Goal: Transaction & Acquisition: Download file/media

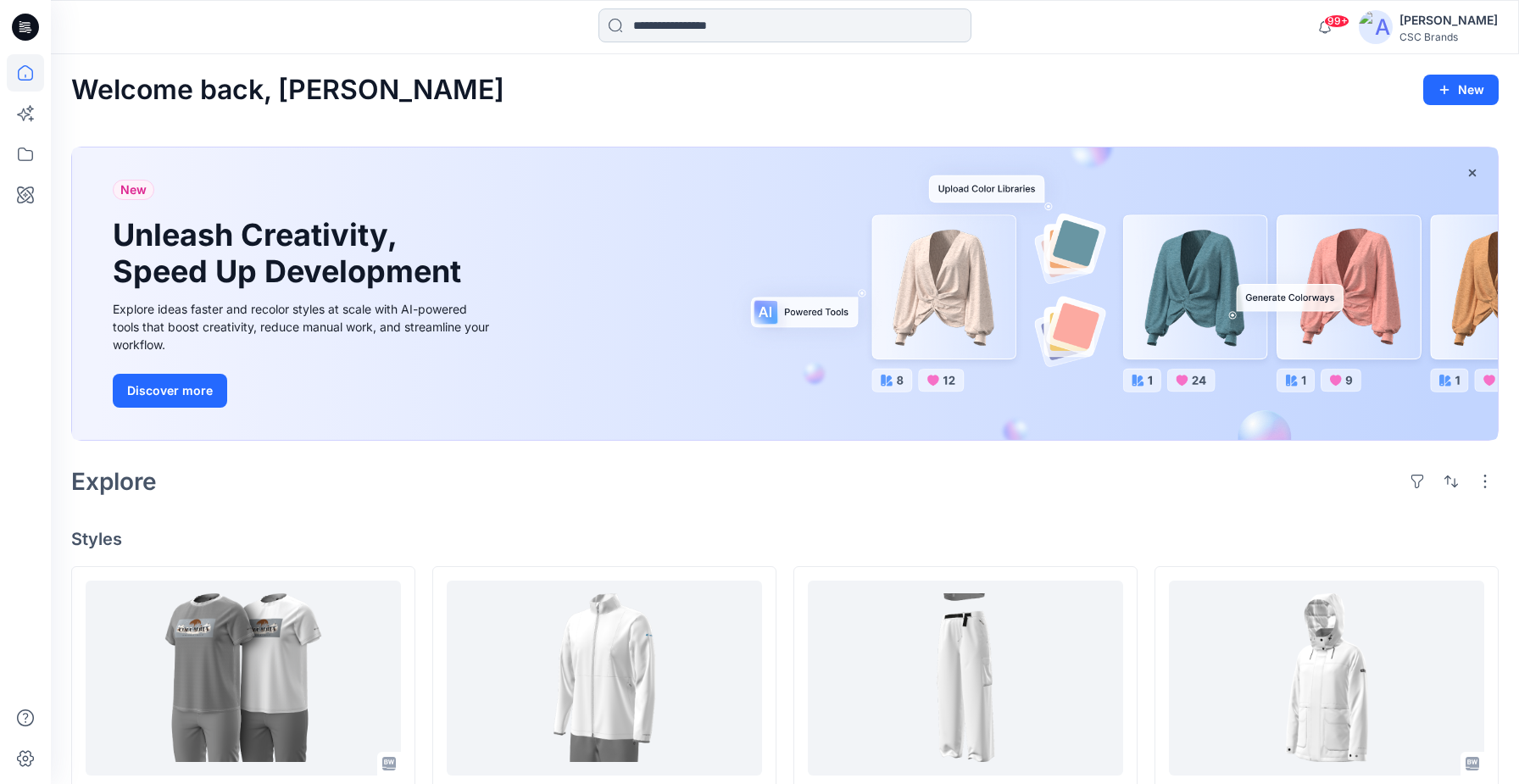
click at [777, 16] on input at bounding box center [784, 25] width 373 height 34
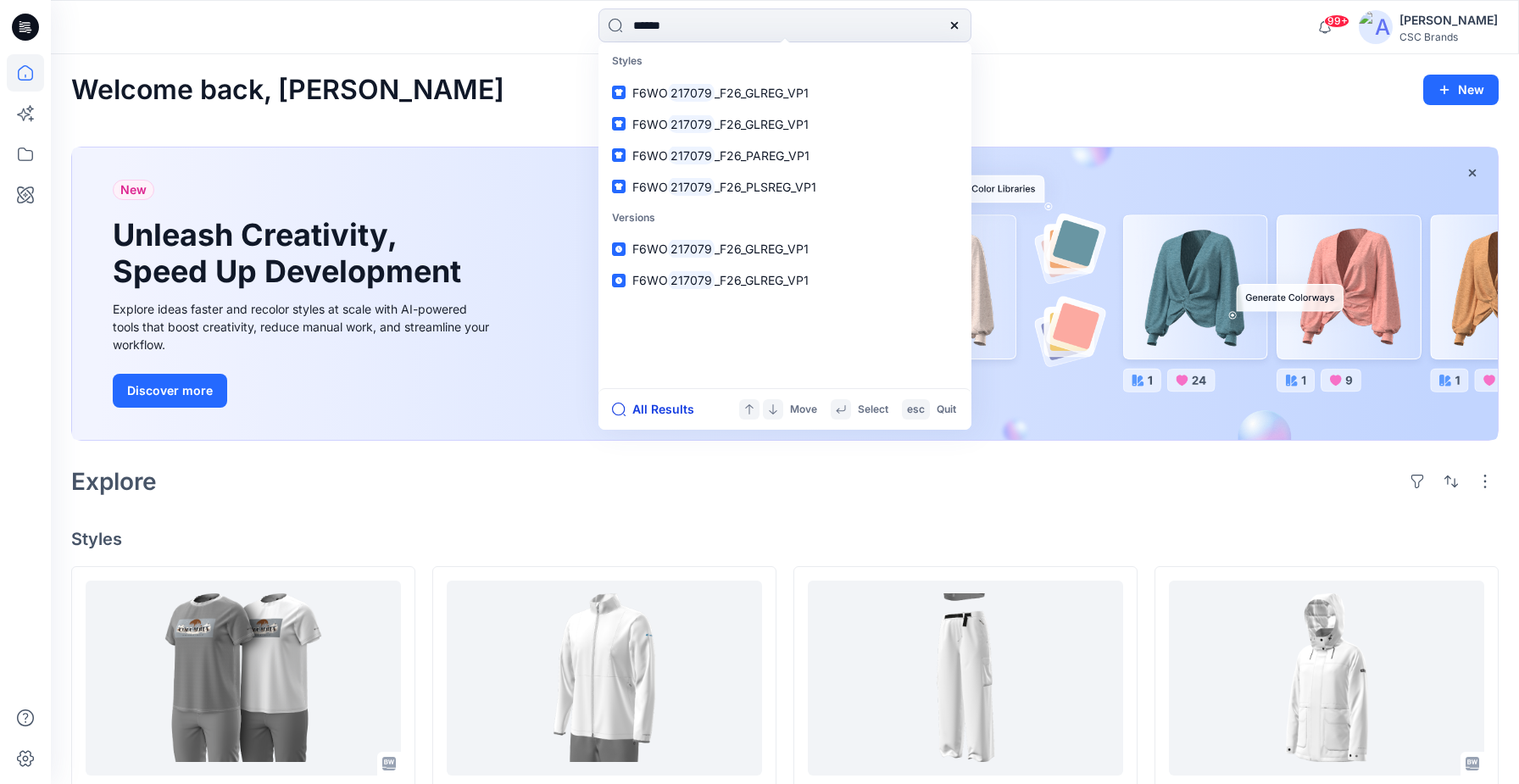
type input "******"
click at [668, 410] on button "All Results" at bounding box center [659, 409] width 94 height 20
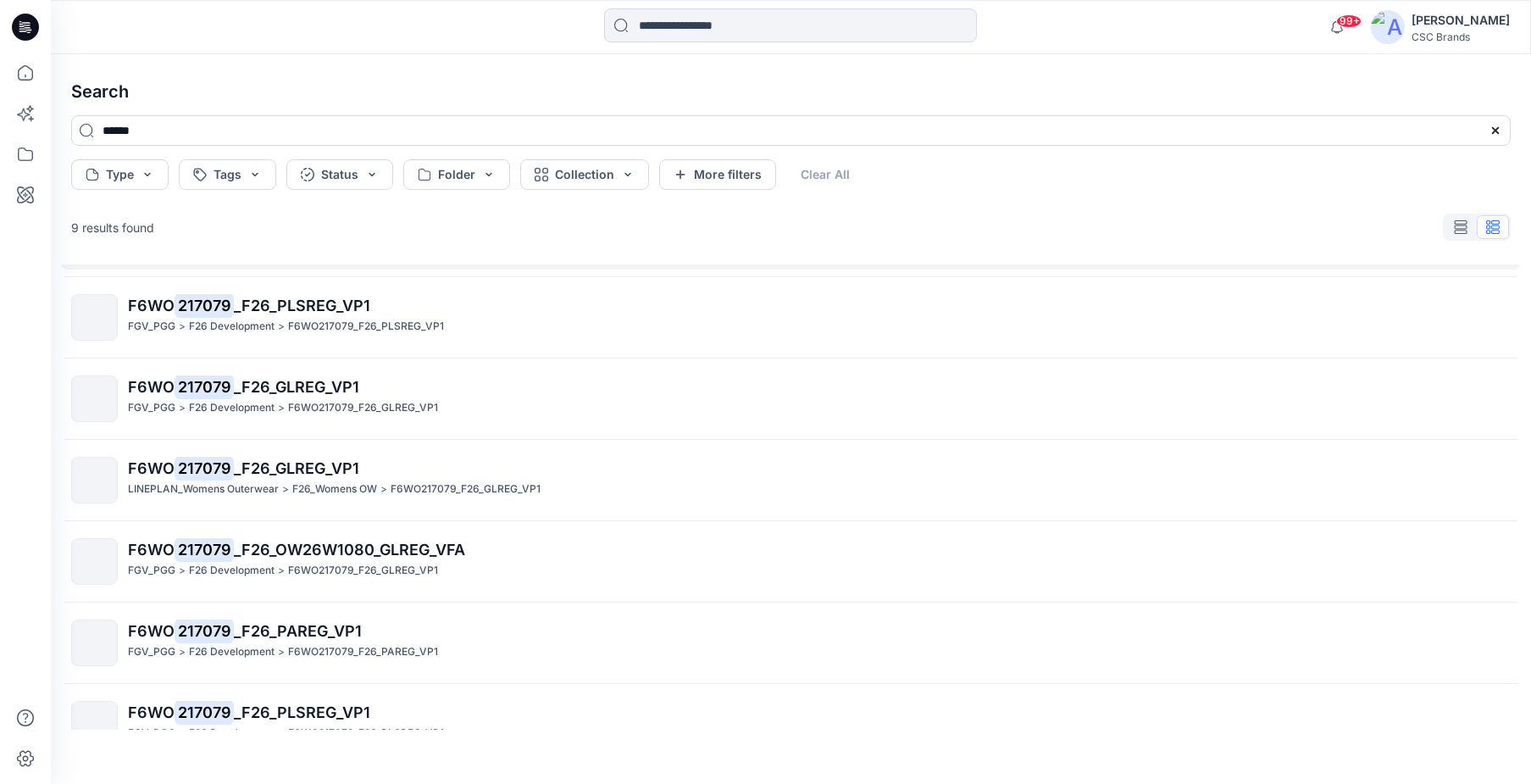
scroll to position [267, 0]
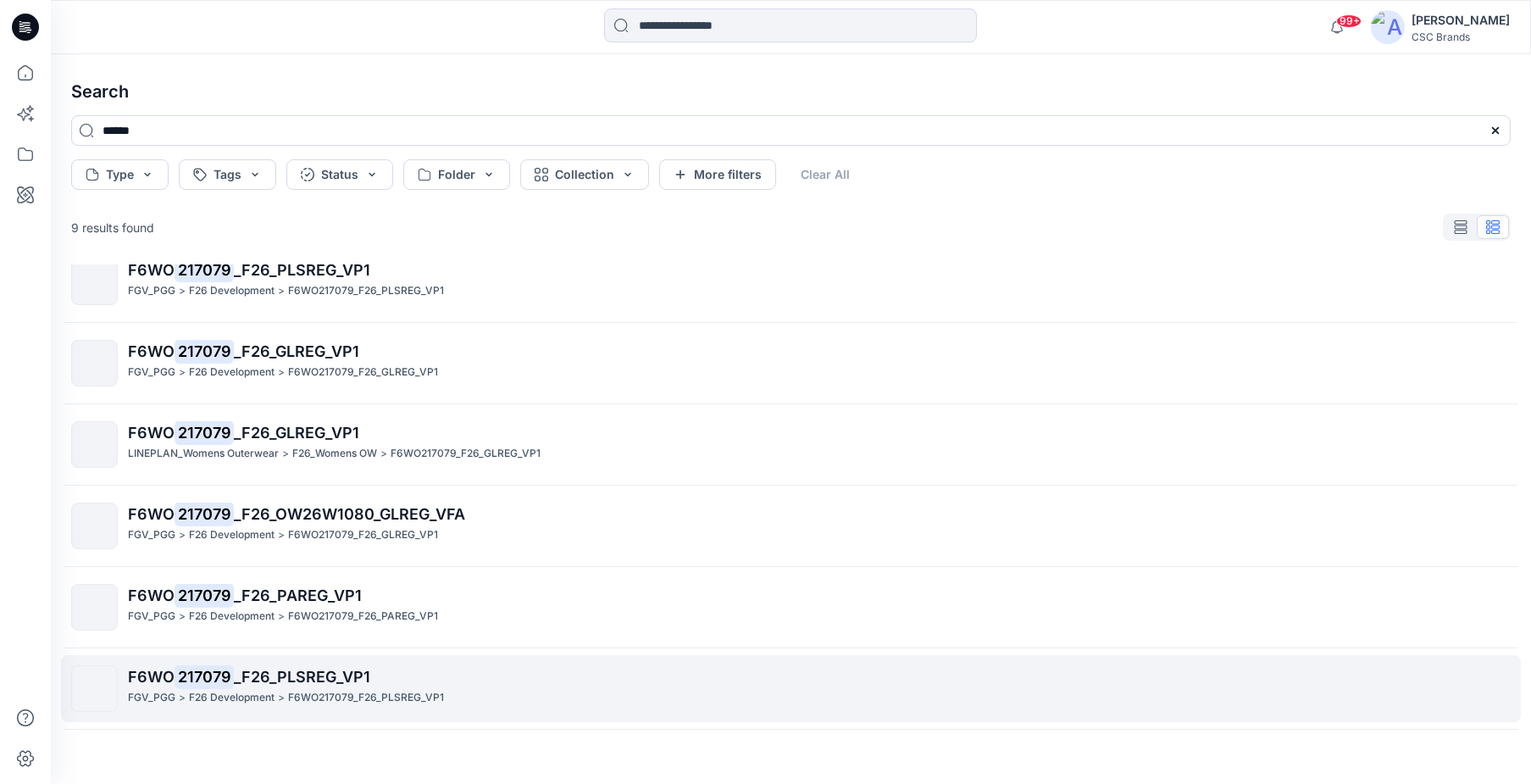
click at [281, 682] on span "_F26_PLSREG_VP1" at bounding box center [302, 677] width 137 height 18
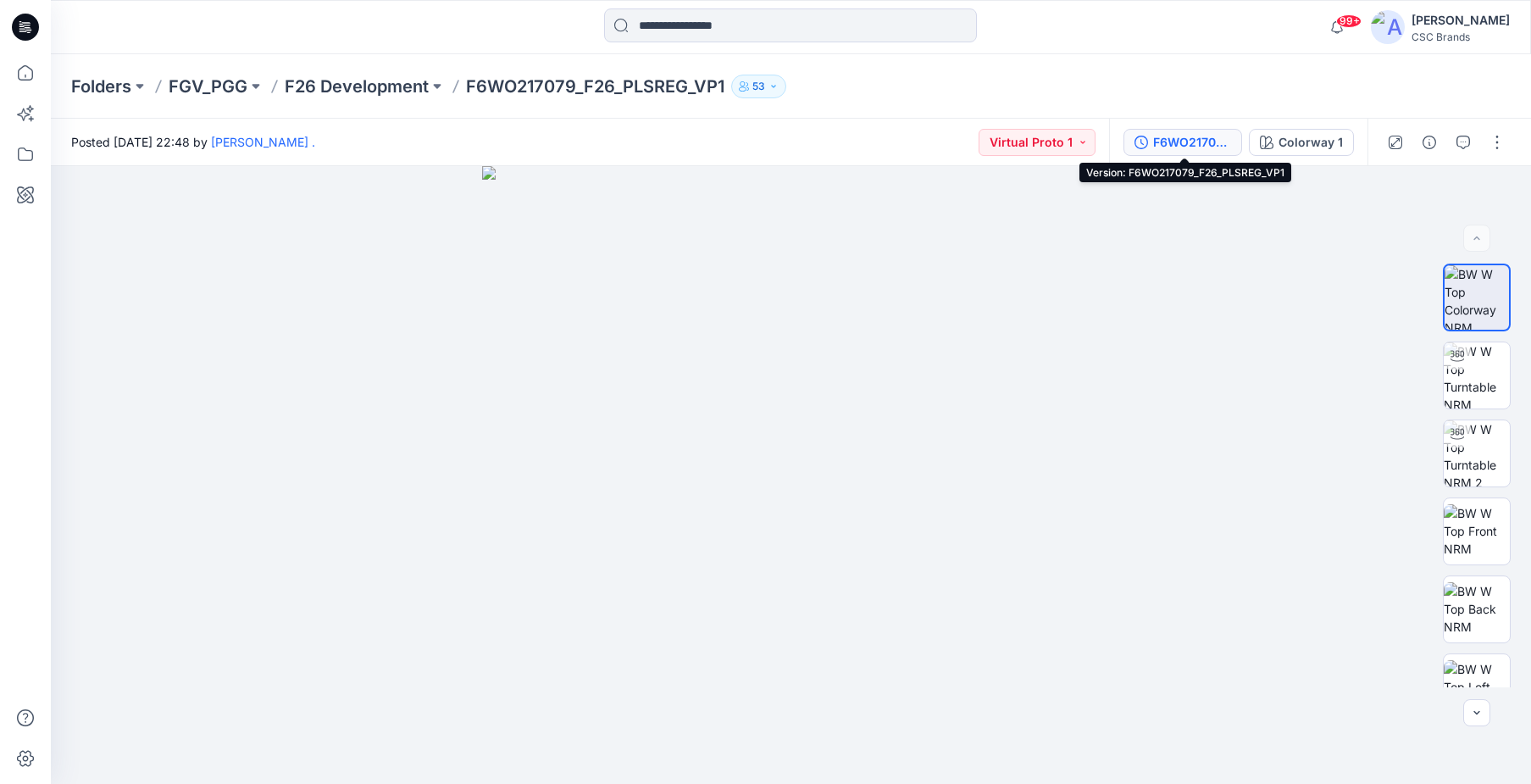
click at [1176, 145] on div "F6WO217079_F26_PLSREG_VP1" at bounding box center [1192, 141] width 78 height 19
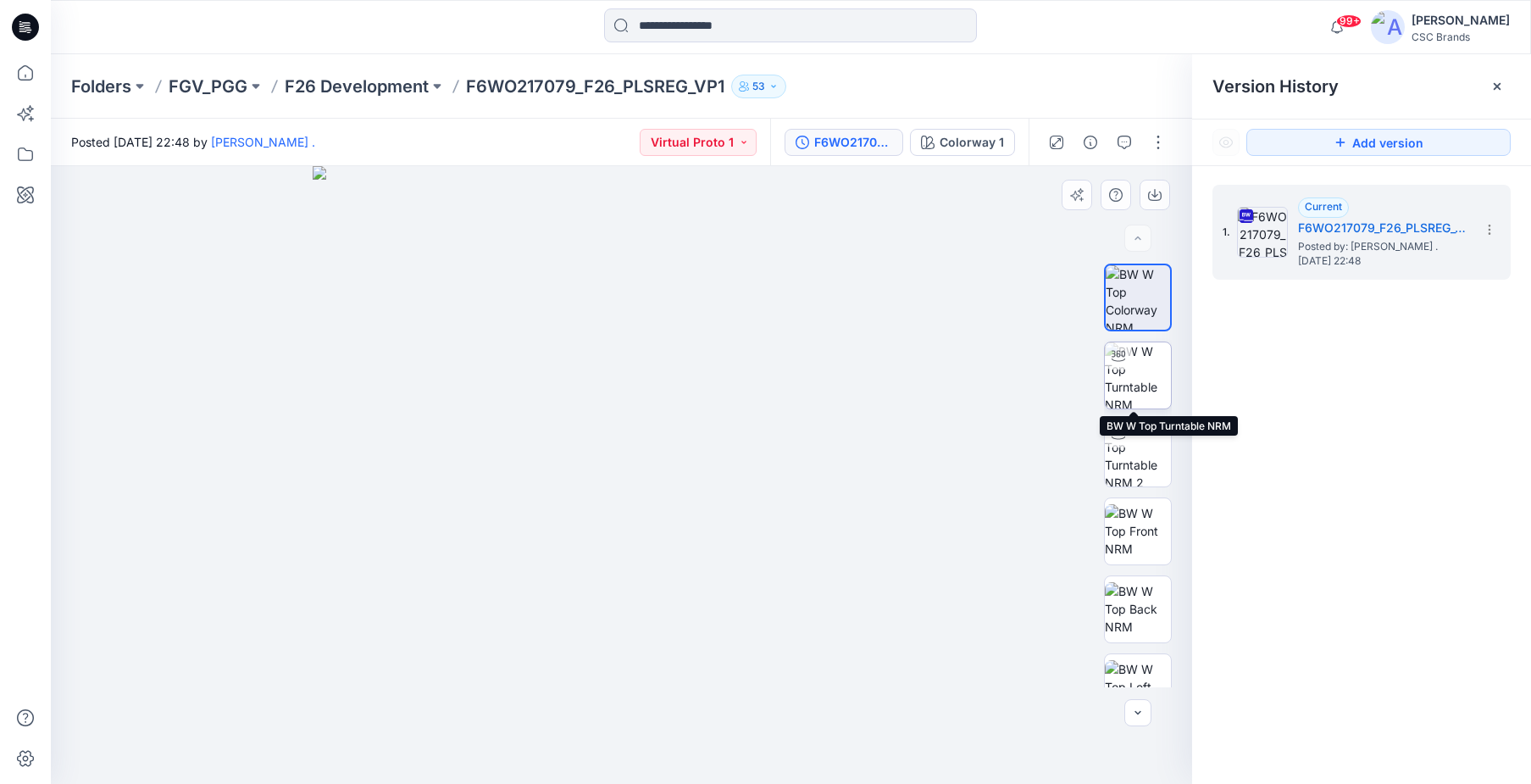
click at [1140, 397] on img at bounding box center [1138, 375] width 66 height 66
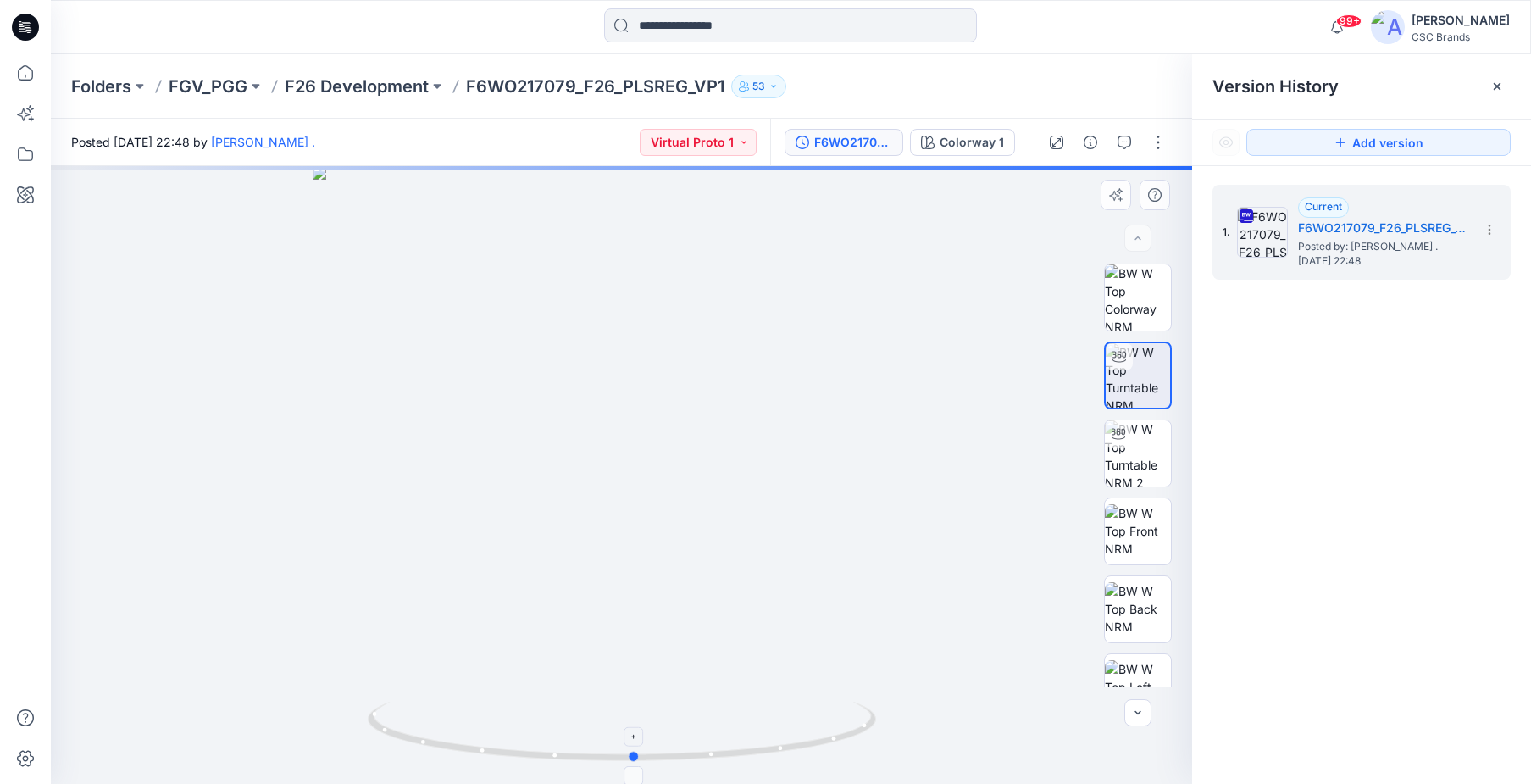
drag, startPoint x: 843, startPoint y: 724, endPoint x: 856, endPoint y: 719, distance: 13.9
click at [856, 719] on icon at bounding box center [624, 732] width 513 height 63
drag, startPoint x: 870, startPoint y: 714, endPoint x: 935, endPoint y: 681, distance: 72.9
click at [934, 682] on div at bounding box center [621, 474] width 1141 height 617
drag, startPoint x: 906, startPoint y: 694, endPoint x: 960, endPoint y: 665, distance: 61.3
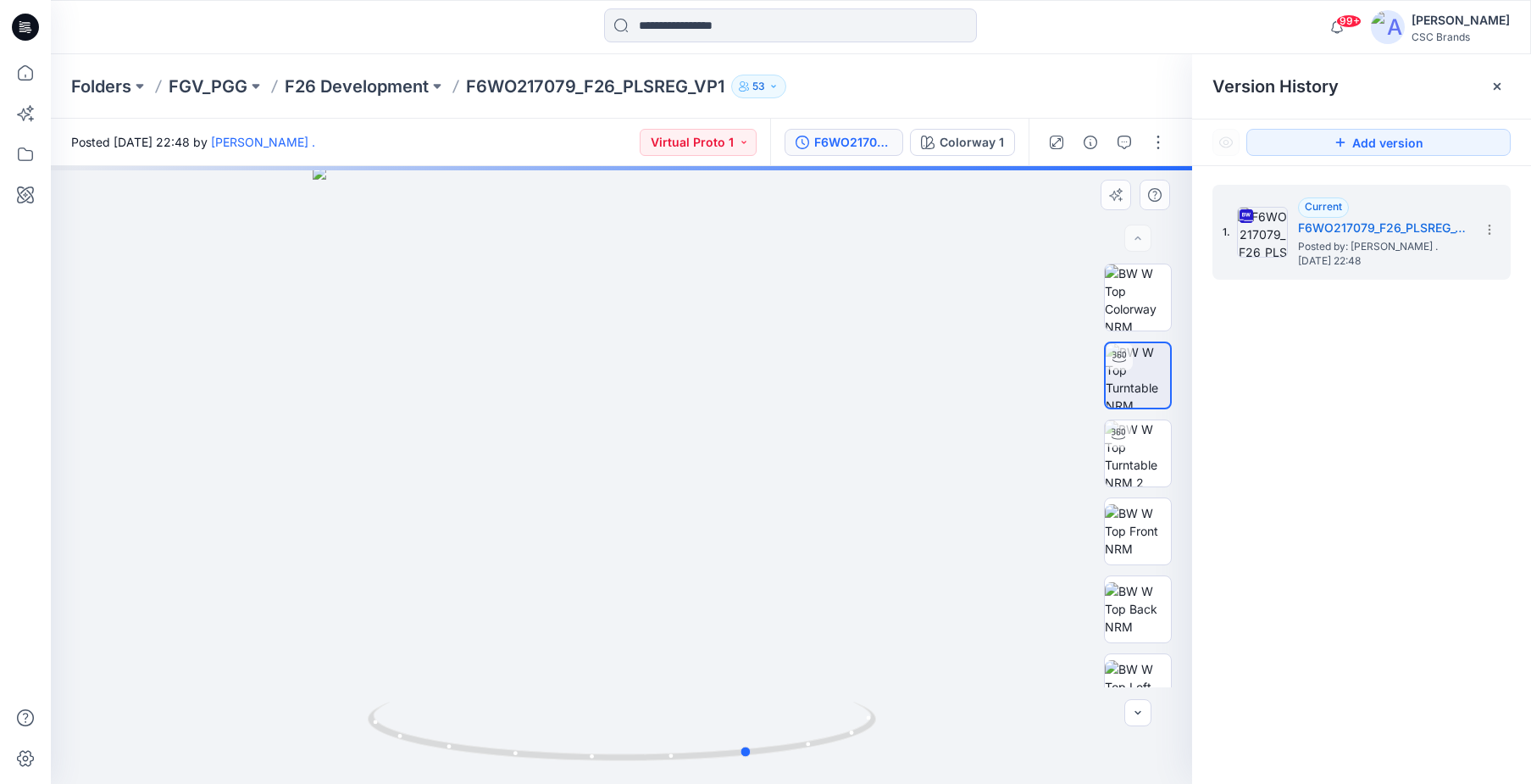
click at [960, 665] on div at bounding box center [621, 474] width 1141 height 617
click at [858, 701] on icon at bounding box center [624, 732] width 513 height 63
drag, startPoint x: 751, startPoint y: 757, endPoint x: 778, endPoint y: 754, distance: 27.2
click at [778, 754] on icon at bounding box center [624, 732] width 513 height 63
drag, startPoint x: 806, startPoint y: 723, endPoint x: 857, endPoint y: 705, distance: 54.1
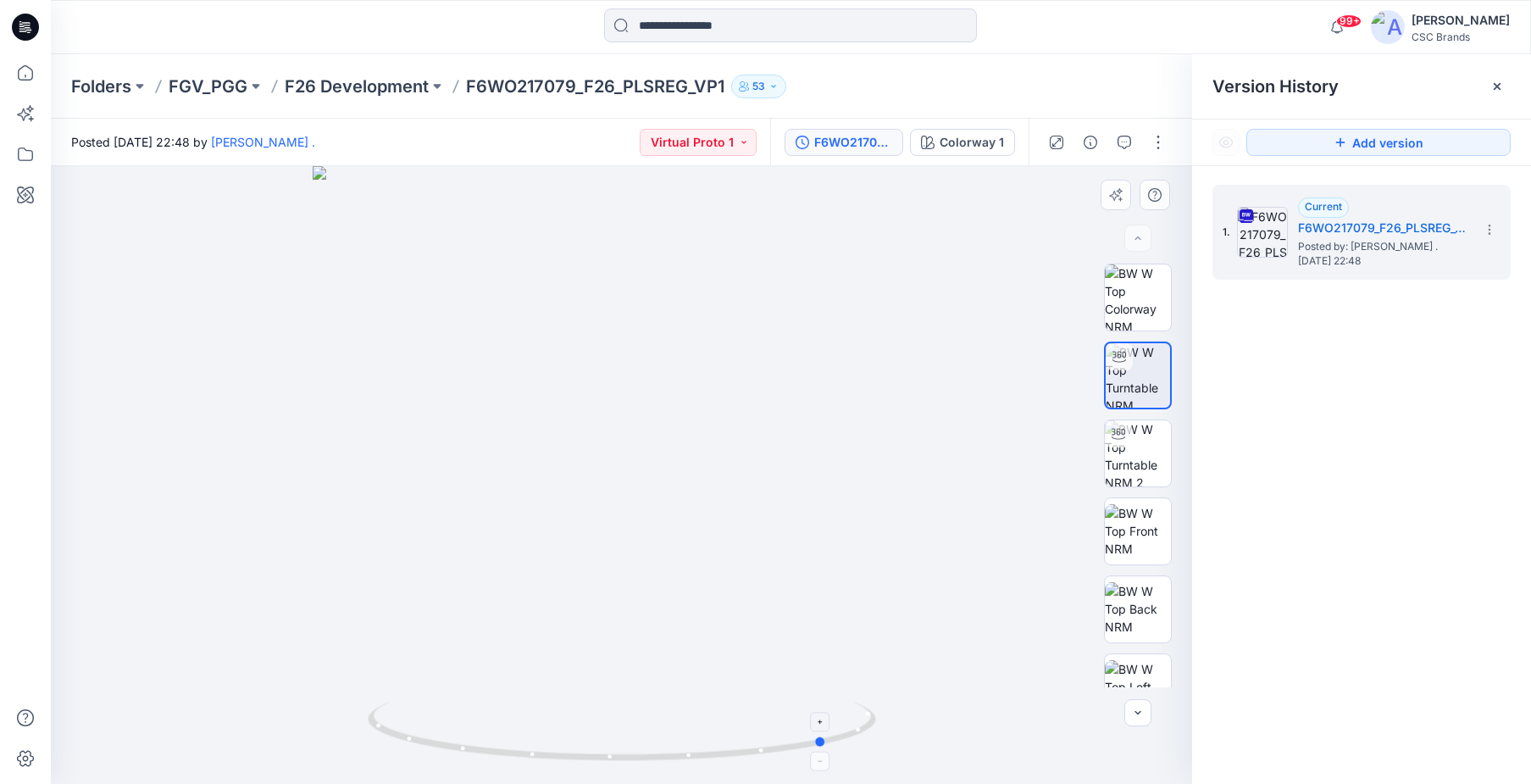
click at [856, 705] on icon at bounding box center [624, 732] width 513 height 63
drag, startPoint x: 841, startPoint y: 677, endPoint x: 916, endPoint y: 653, distance: 78.7
click at [915, 653] on div at bounding box center [621, 474] width 1141 height 617
drag, startPoint x: 676, startPoint y: 678, endPoint x: 764, endPoint y: 673, distance: 88.1
click at [764, 673] on div at bounding box center [621, 474] width 1141 height 617
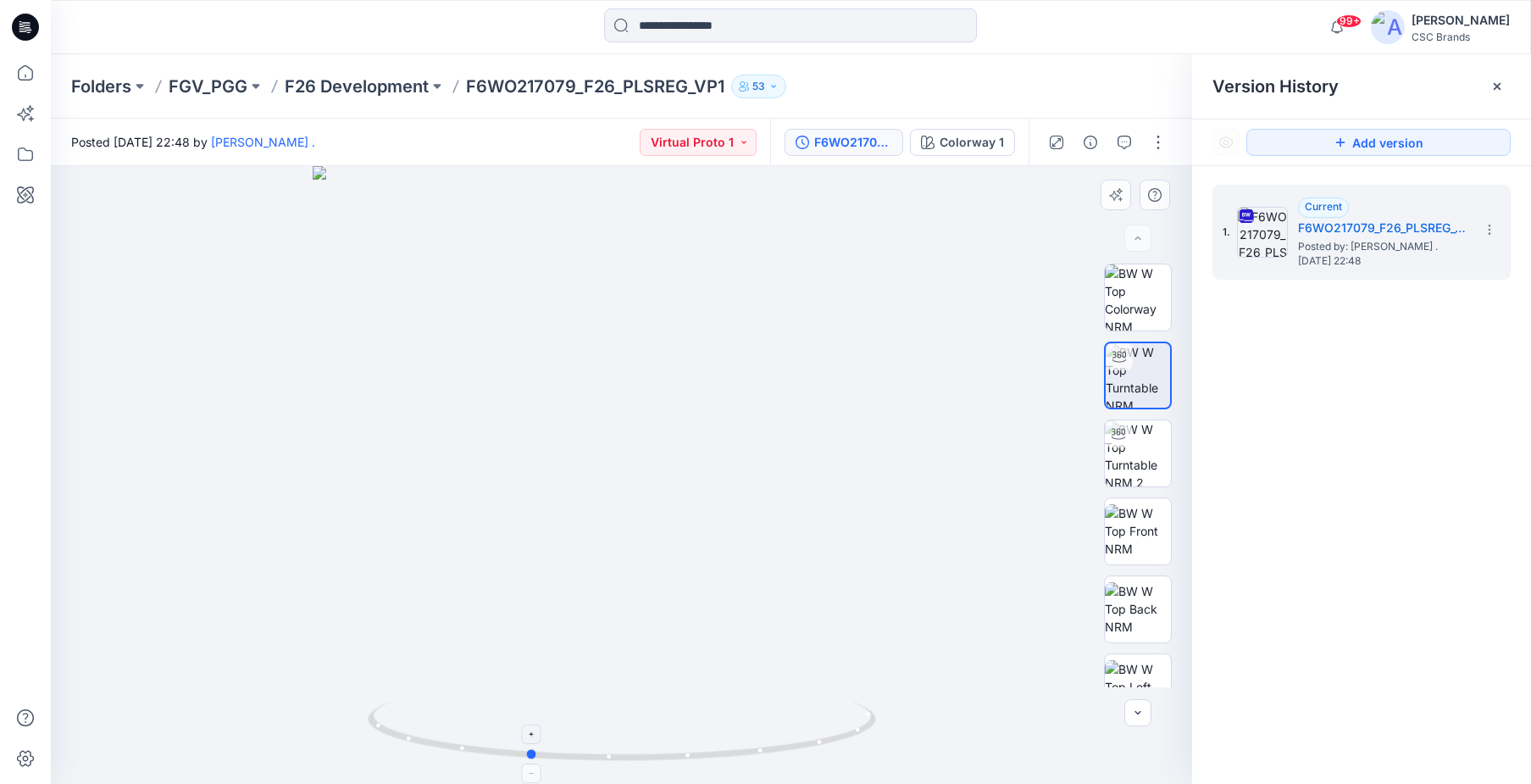
drag, startPoint x: 717, startPoint y: 757, endPoint x: 763, endPoint y: 745, distance: 47.5
click at [763, 745] on icon at bounding box center [624, 732] width 513 height 63
drag, startPoint x: 669, startPoint y: 751, endPoint x: 775, endPoint y: 735, distance: 107.2
click at [775, 735] on icon at bounding box center [624, 732] width 513 height 63
drag, startPoint x: 784, startPoint y: 752, endPoint x: 797, endPoint y: 748, distance: 13.6
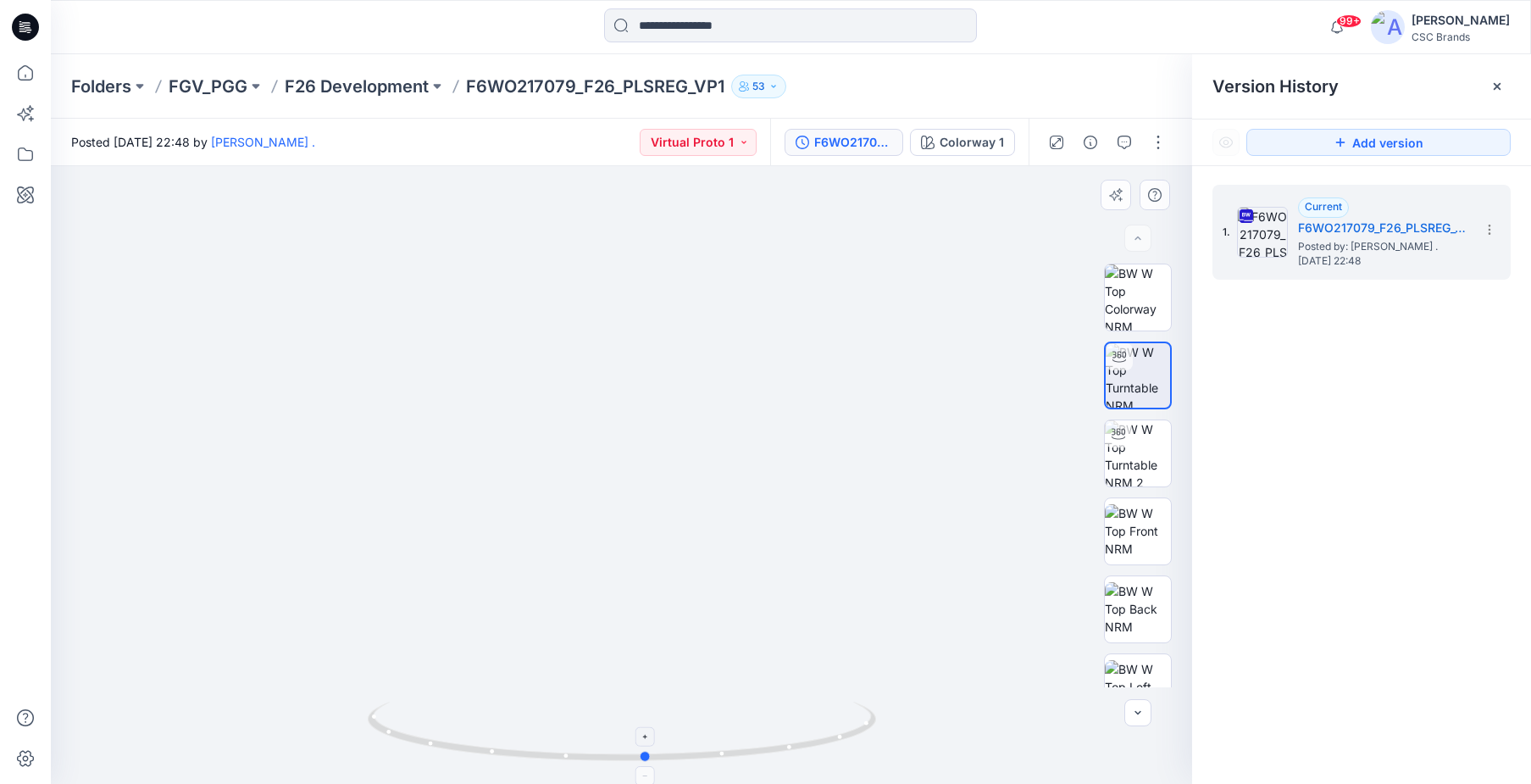
click at [797, 748] on icon at bounding box center [624, 732] width 513 height 63
drag, startPoint x: 645, startPoint y: 760, endPoint x: 721, endPoint y: 748, distance: 76.9
click at [721, 748] on icon at bounding box center [624, 732] width 513 height 63
click at [1127, 455] on img at bounding box center [1138, 453] width 66 height 66
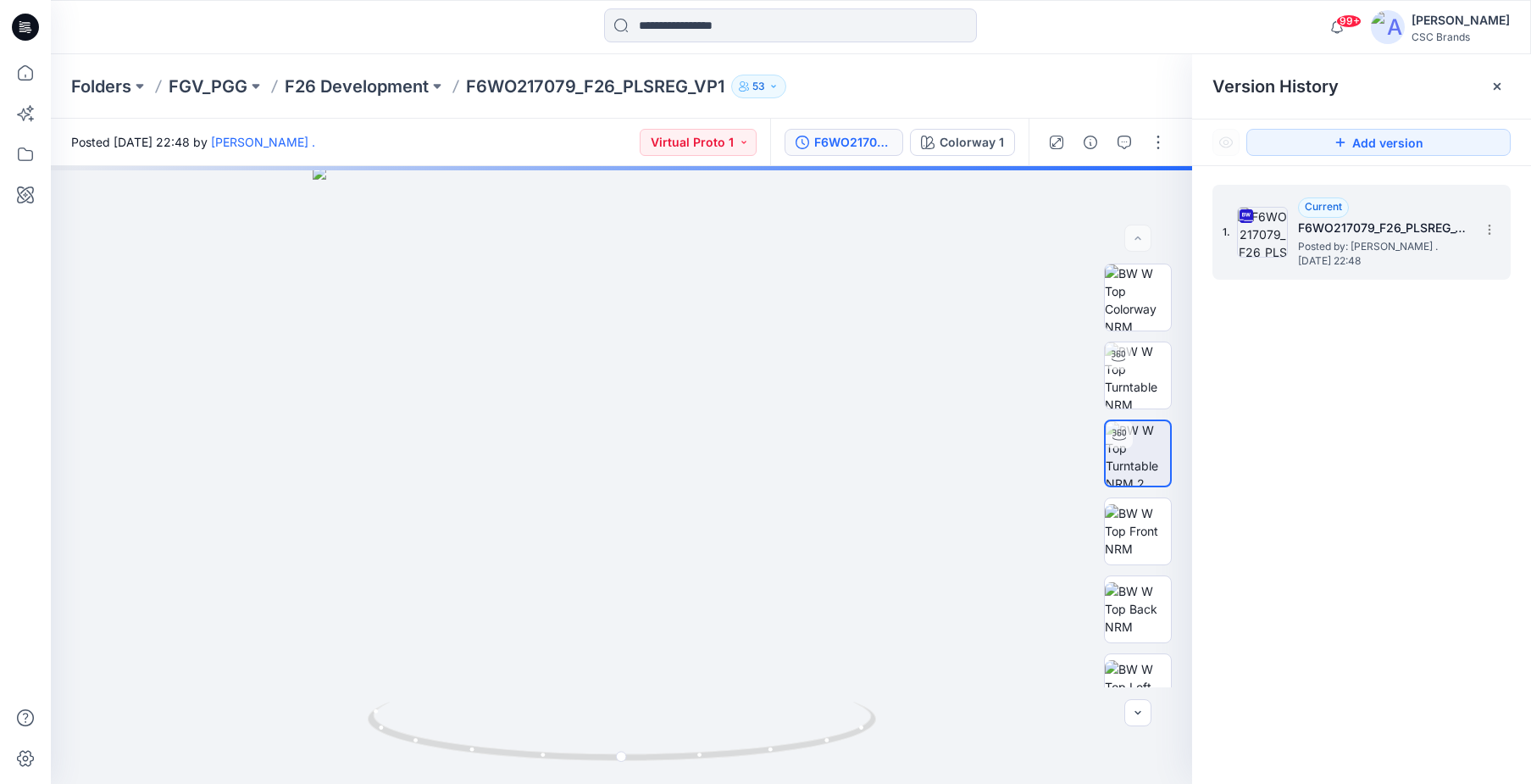
click at [1441, 220] on h5 "F6WO217079_F26_PLSREG_VP1" at bounding box center [1383, 227] width 170 height 20
click at [1432, 223] on h5 "F6WO217079_F26_PLSREG_VP1" at bounding box center [1383, 227] width 170 height 20
click at [1491, 230] on icon at bounding box center [1489, 230] width 14 height 14
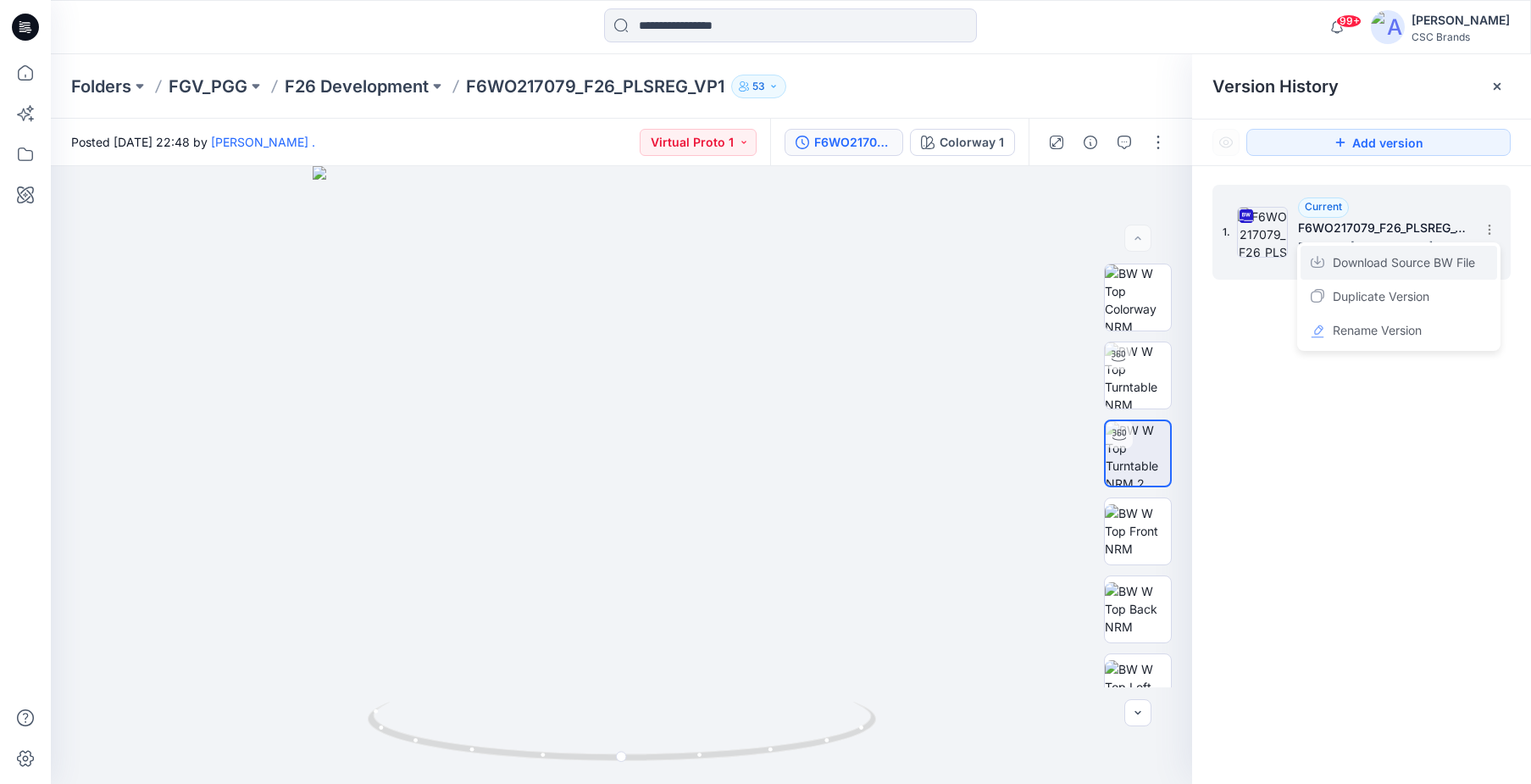
click at [1367, 263] on span "Download Source BW File" at bounding box center [1404, 262] width 142 height 20
click at [1140, 539] on img at bounding box center [1138, 530] width 66 height 54
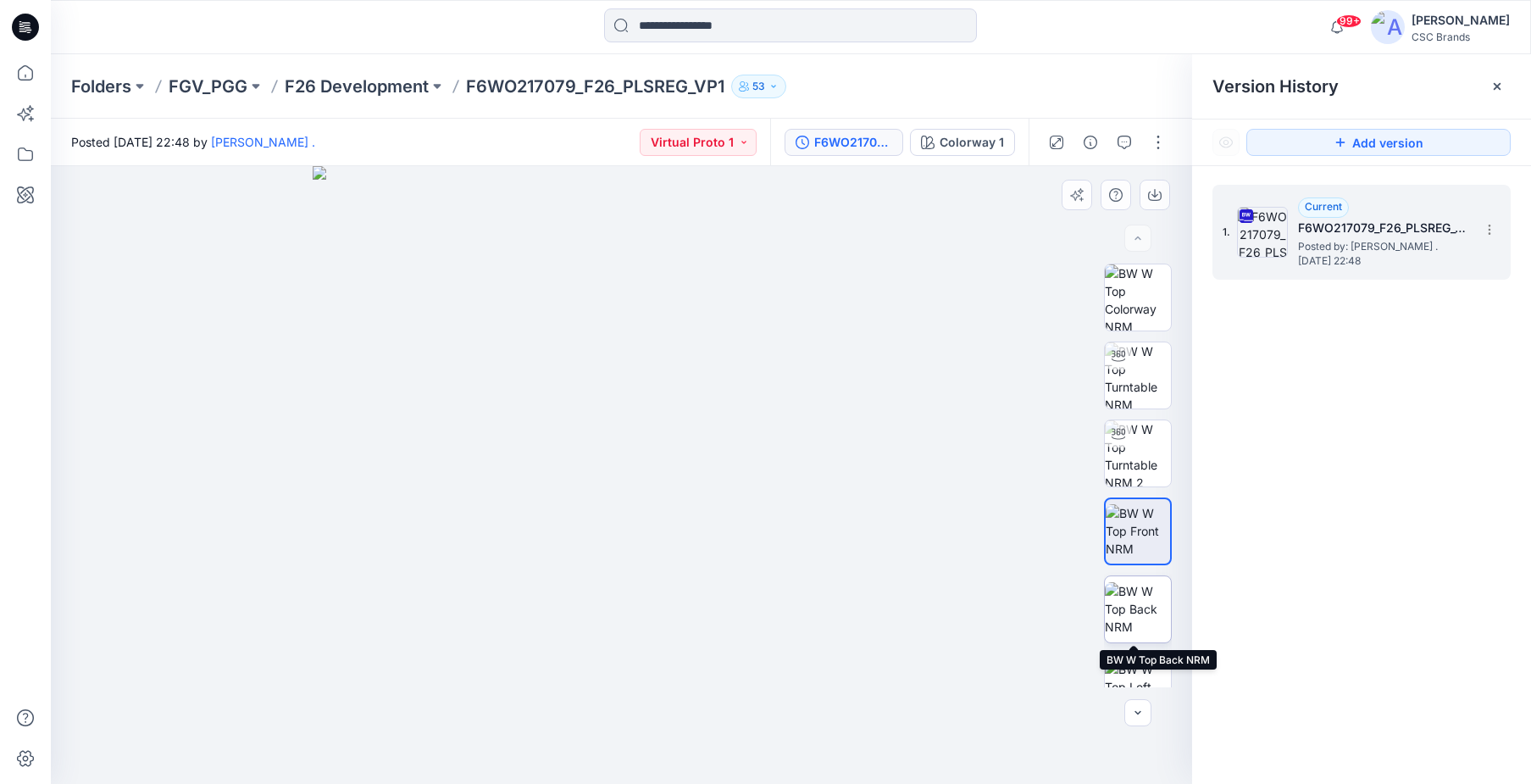
click at [1131, 617] on img at bounding box center [1138, 608] width 66 height 54
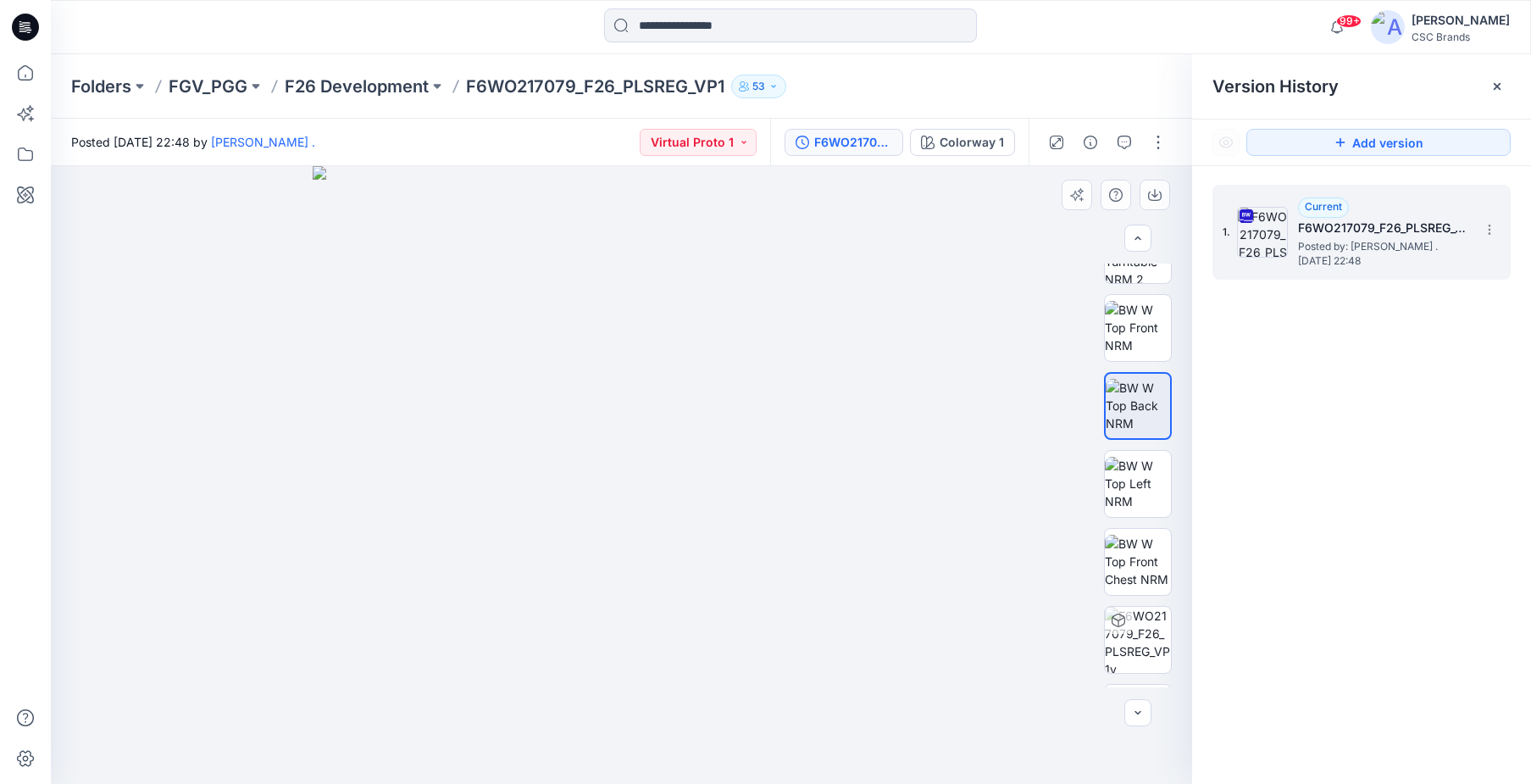
scroll to position [212, 0]
click at [1141, 486] on img at bounding box center [1138, 475] width 66 height 54
